Goal: Check status: Check status

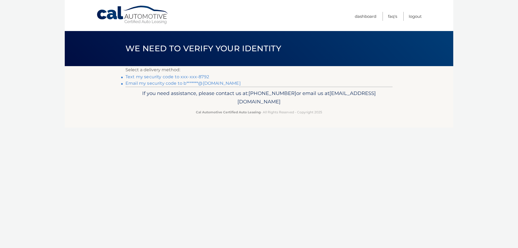
click at [185, 78] on link "Text my security code to xxx-xxx-8792" at bounding box center [167, 76] width 84 height 5
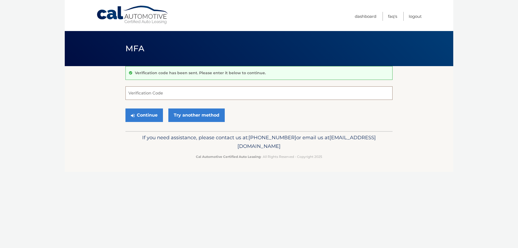
click at [169, 93] on input "Verification Code" at bounding box center [258, 92] width 267 height 13
type input "107891"
click at [146, 117] on button "Continue" at bounding box center [143, 114] width 37 height 13
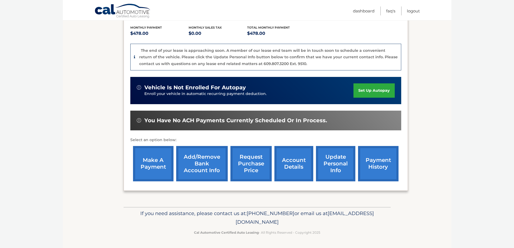
scroll to position [86, 0]
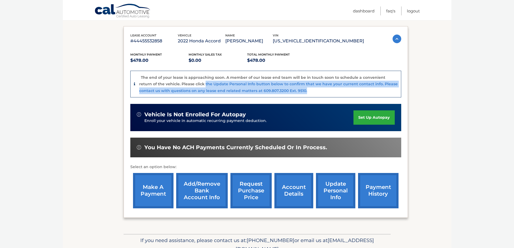
drag, startPoint x: 306, startPoint y: 91, endPoint x: 189, endPoint y: 81, distance: 117.8
click at [189, 81] on div "The end of your lease is approaching soon. A member of our lease end team will …" at bounding box center [268, 84] width 258 height 20
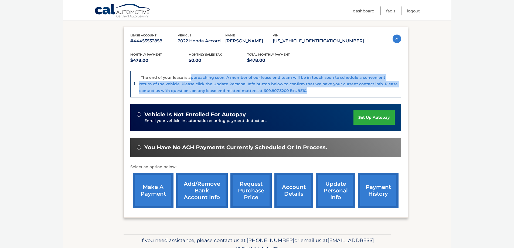
drag, startPoint x: 325, startPoint y: 97, endPoint x: 318, endPoint y: 95, distance: 7.1
click at [325, 97] on div "The end of your lease is approaching soon. A member of our lease end team will …" at bounding box center [265, 84] width 271 height 27
click at [317, 95] on div "The end of your lease is approaching soon. A member of our lease end team will …" at bounding box center [265, 84] width 271 height 27
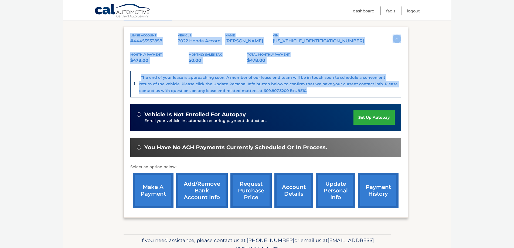
drag, startPoint x: 306, startPoint y: 94, endPoint x: 118, endPoint y: 73, distance: 189.7
click at [118, 73] on section "my vehicles Add a new lease lease account #44455532858 vehicle 2022 Honda Accor…" at bounding box center [257, 107] width 388 height 253
click at [327, 84] on p "The end of your lease is approaching soon. A member of our lease end team will …" at bounding box center [268, 84] width 258 height 18
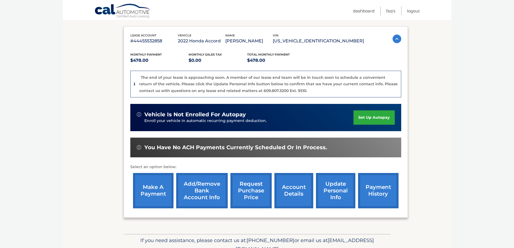
click at [448, 87] on section "my vehicles Add a new lease lease account #44455532858 vehicle 2022 Honda Accor…" at bounding box center [257, 107] width 388 height 253
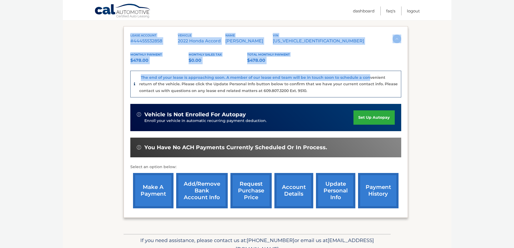
drag, startPoint x: 124, startPoint y: 33, endPoint x: 366, endPoint y: 64, distance: 243.5
click at [366, 64] on div "lease account #44455532858 vehicle 2022 Honda Accord name PAUL BENNETT vin 1HGC…" at bounding box center [266, 122] width 284 height 192
click at [366, 64] on div "Monthly Payment $478.00 Monthly sales Tax $0.00 Total Monthly Payment $478.00 T…" at bounding box center [265, 128] width 271 height 166
